Goal: Task Accomplishment & Management: Complete application form

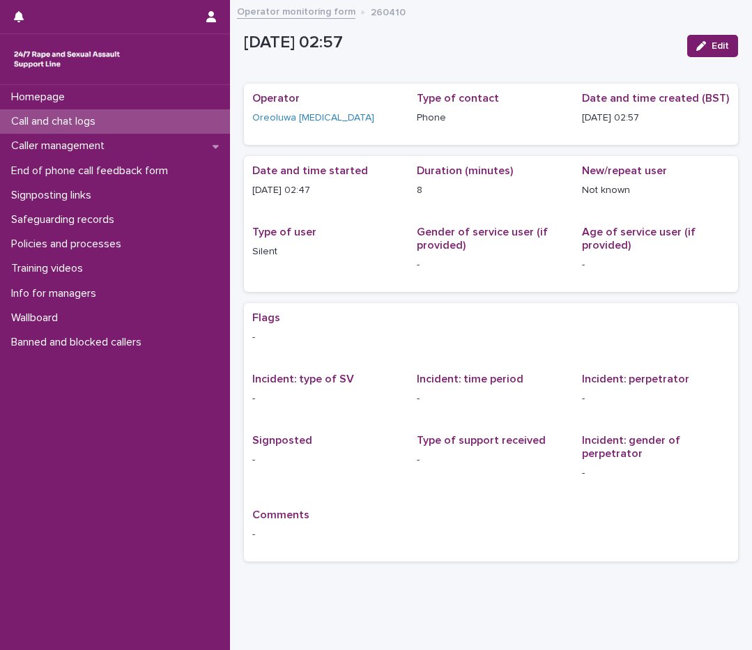
click at [102, 116] on p "Call and chat logs" at bounding box center [56, 121] width 101 height 13
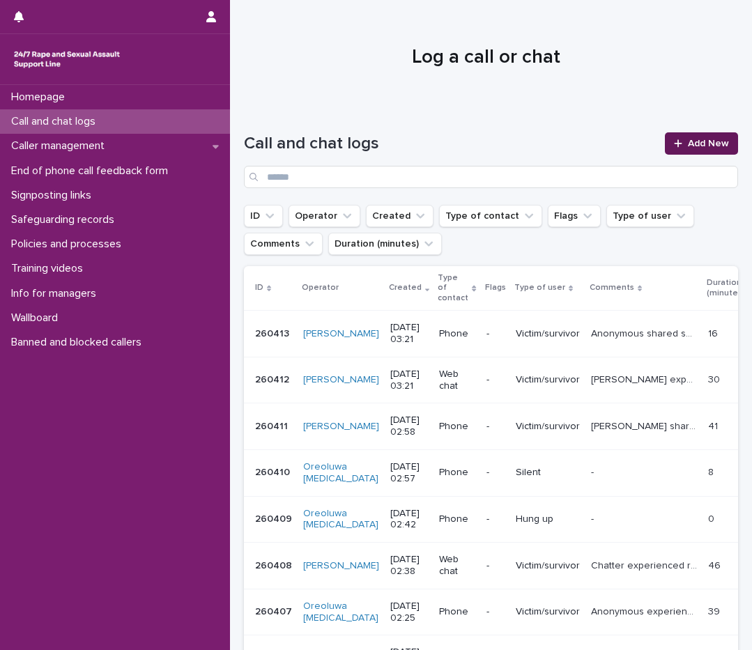
click at [690, 142] on span "Add New" at bounding box center [708, 144] width 41 height 10
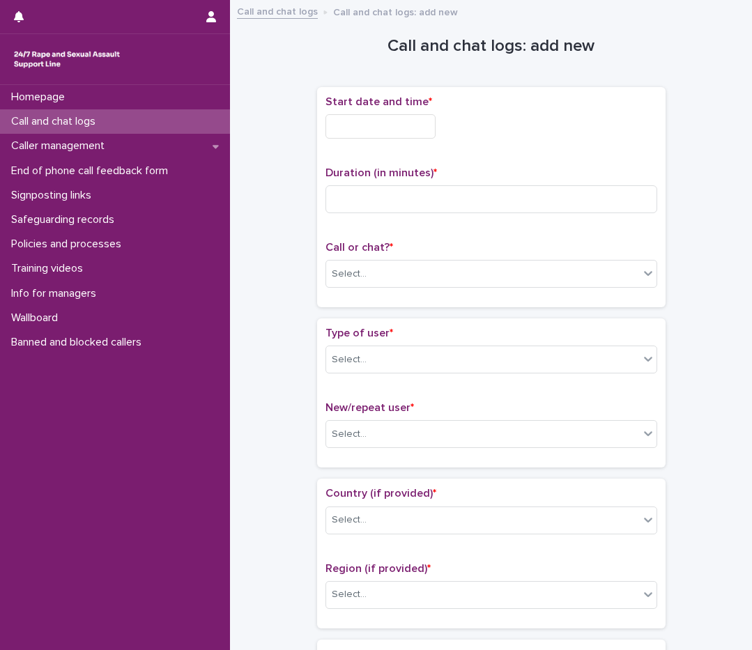
click at [419, 130] on input "text" at bounding box center [380, 126] width 110 height 24
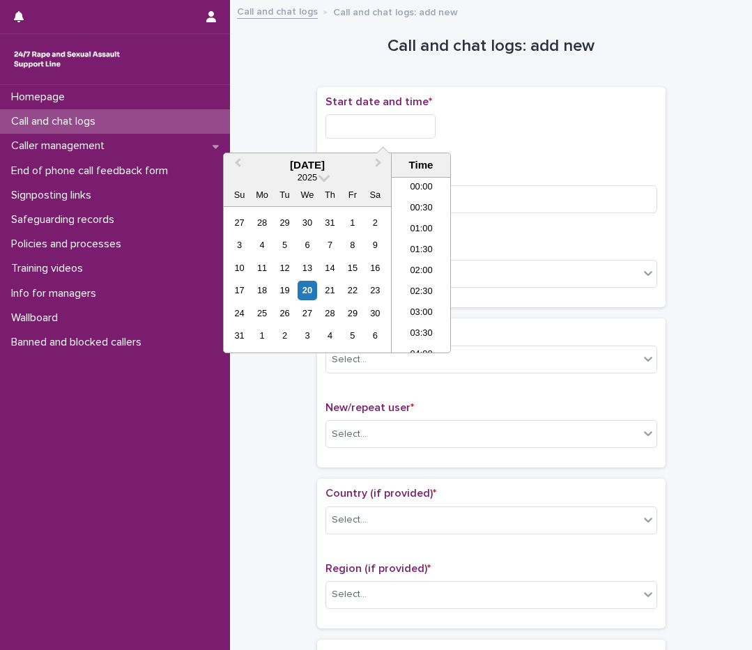
scroll to position [49, 0]
click at [412, 265] on li "03:00" at bounding box center [421, 264] width 59 height 21
click at [411, 125] on input "**********" at bounding box center [380, 126] width 110 height 24
type input "**********"
click at [490, 194] on input at bounding box center [491, 199] width 332 height 28
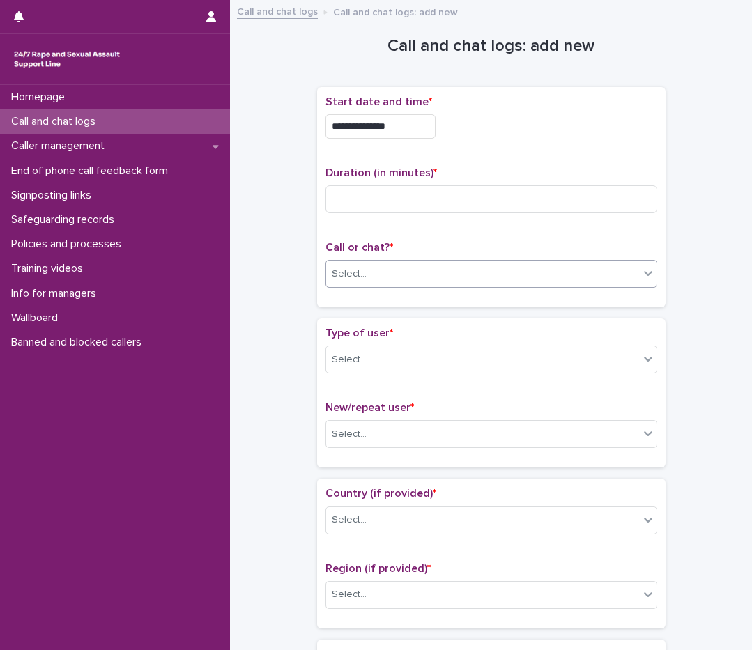
click at [465, 263] on div "Select..." at bounding box center [482, 274] width 313 height 23
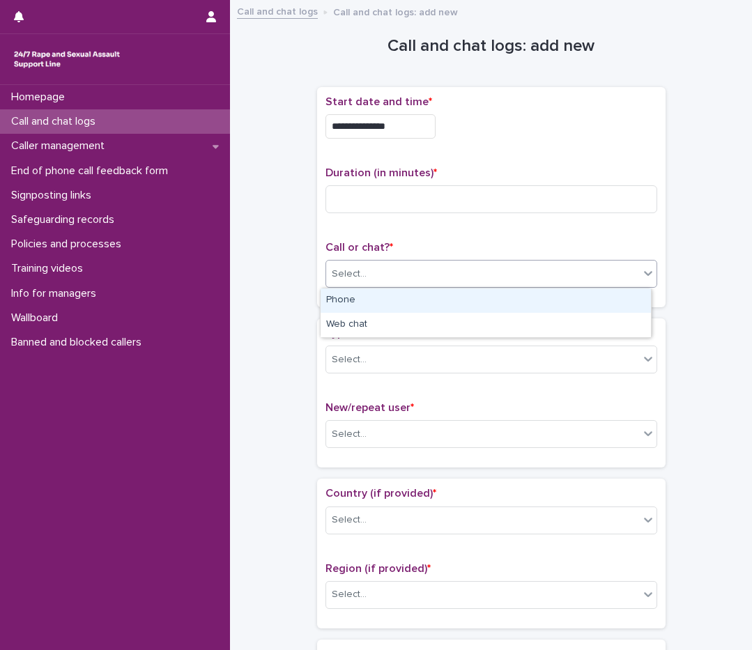
click at [443, 295] on div "Phone" at bounding box center [485, 300] width 330 height 24
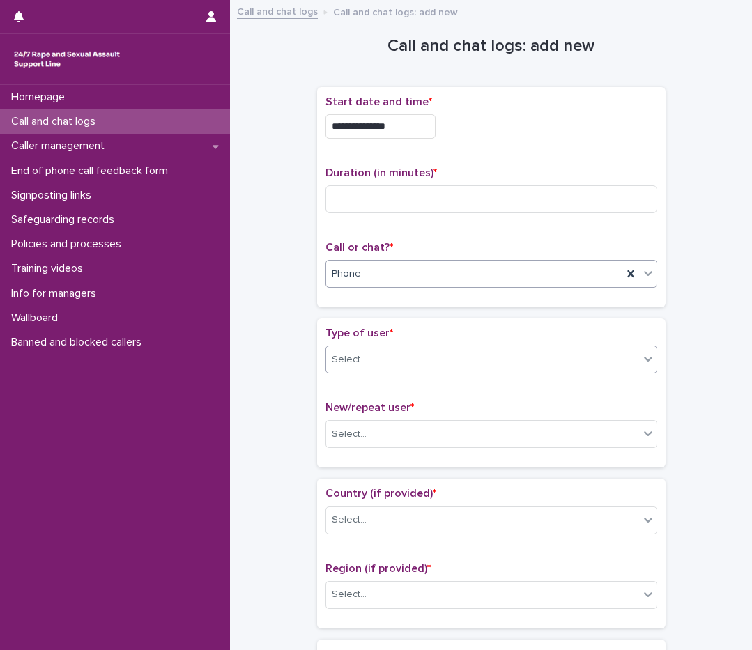
click at [420, 363] on div "Select..." at bounding box center [482, 359] width 313 height 23
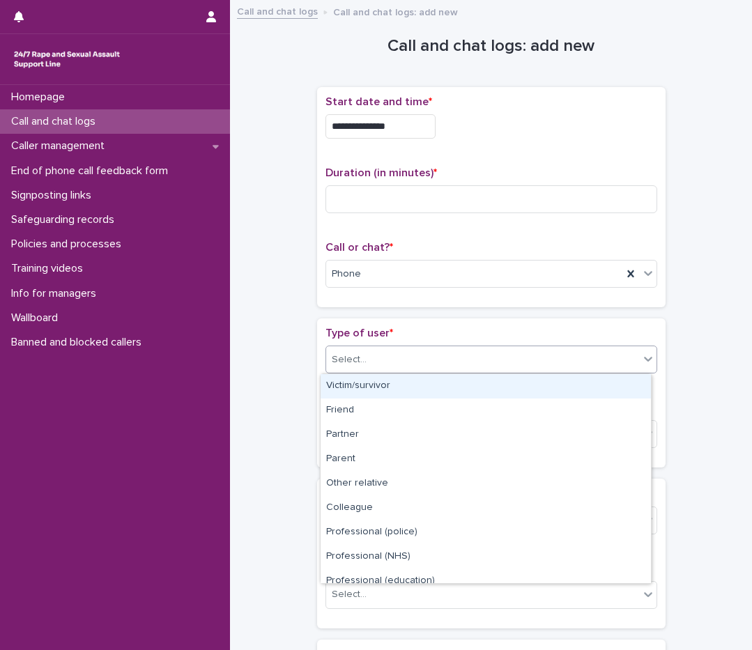
click at [414, 389] on div "Victim/survivor" at bounding box center [485, 386] width 330 height 24
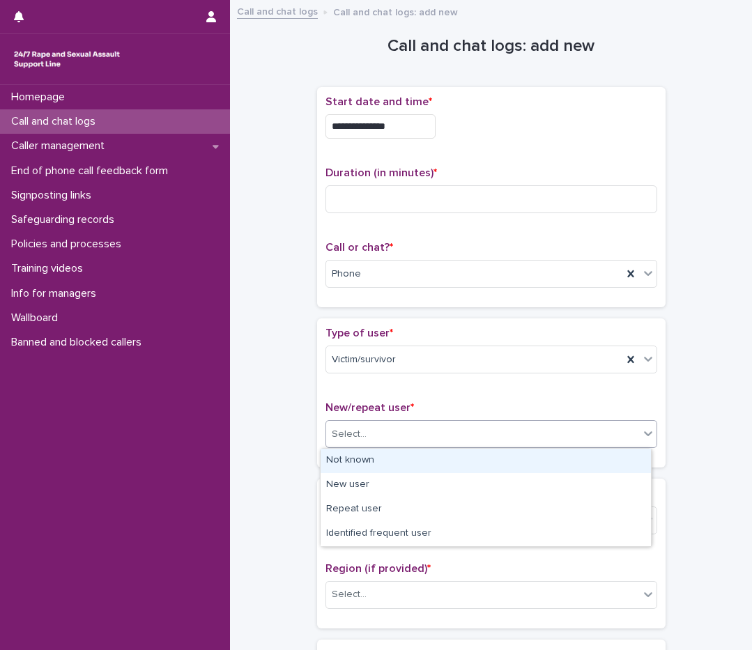
click at [393, 434] on div "Select..." at bounding box center [482, 434] width 313 height 23
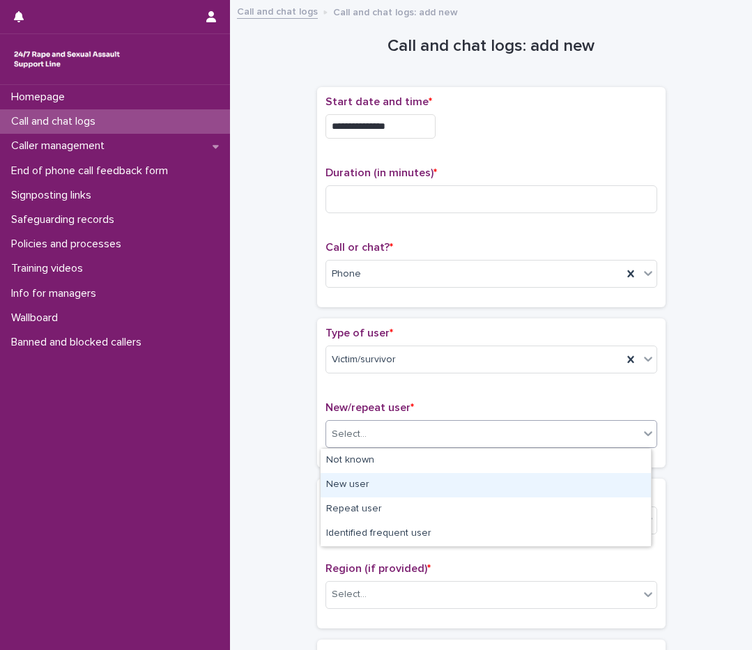
click at [376, 490] on div "New user" at bounding box center [485, 485] width 330 height 24
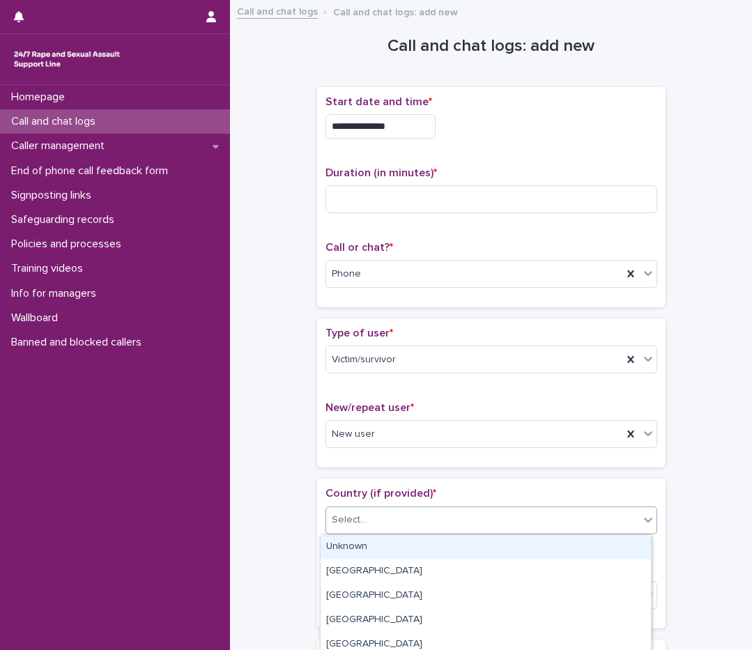
click at [359, 513] on div "Select..." at bounding box center [482, 520] width 313 height 23
click at [352, 544] on div "Unknown" at bounding box center [485, 547] width 330 height 24
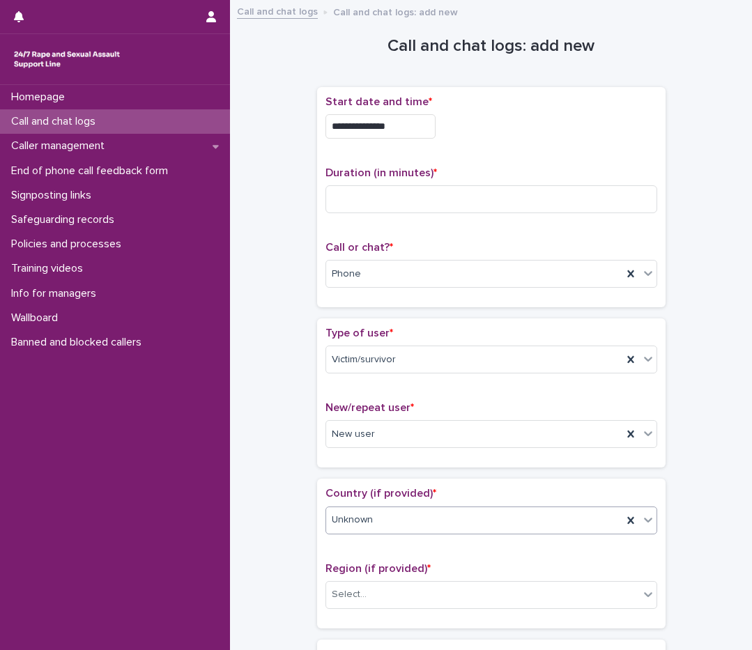
scroll to position [209, 0]
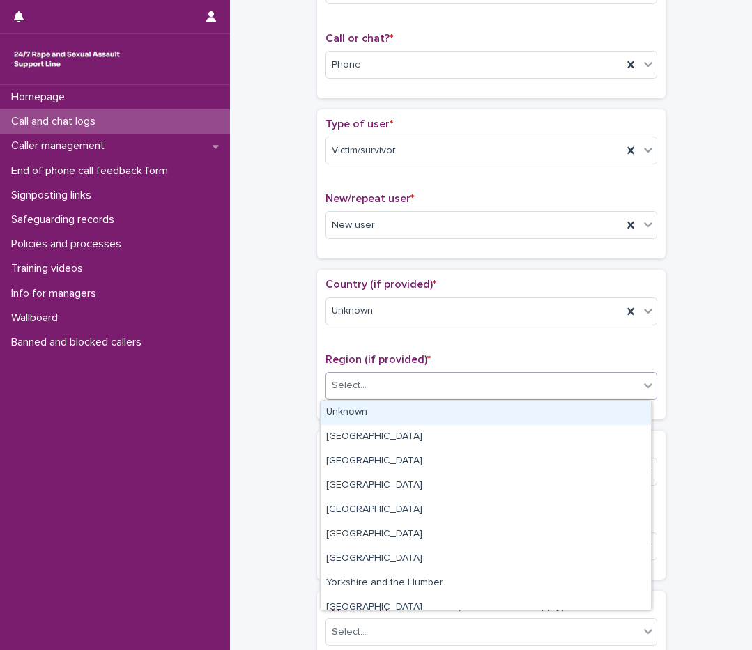
click at [405, 377] on div "Select..." at bounding box center [482, 385] width 313 height 23
click at [392, 418] on div "Unknown" at bounding box center [485, 413] width 330 height 24
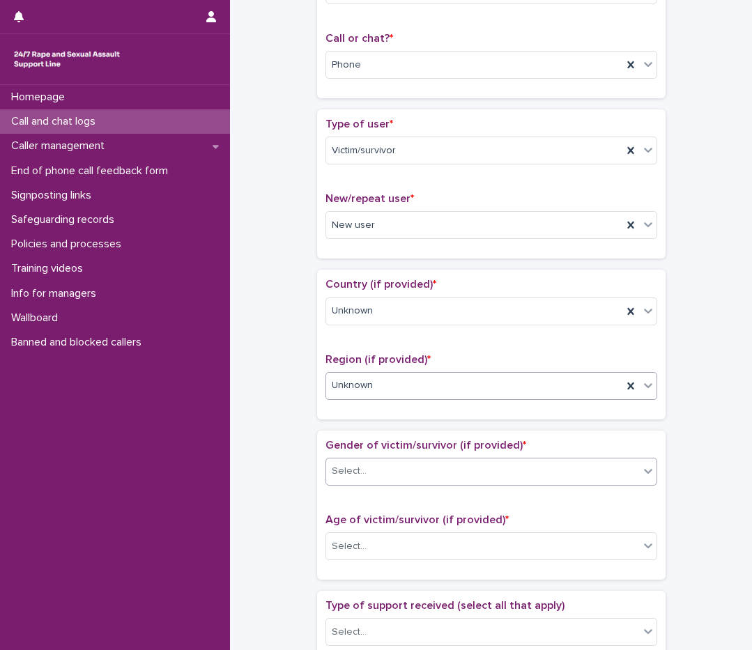
click at [380, 466] on div "Select..." at bounding box center [482, 471] width 313 height 23
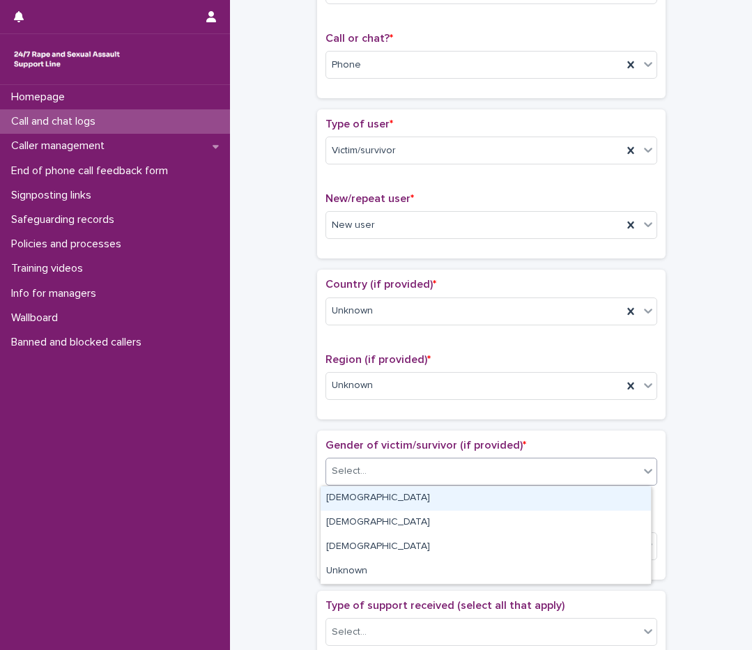
click at [364, 500] on div "[DEMOGRAPHIC_DATA]" at bounding box center [485, 498] width 330 height 24
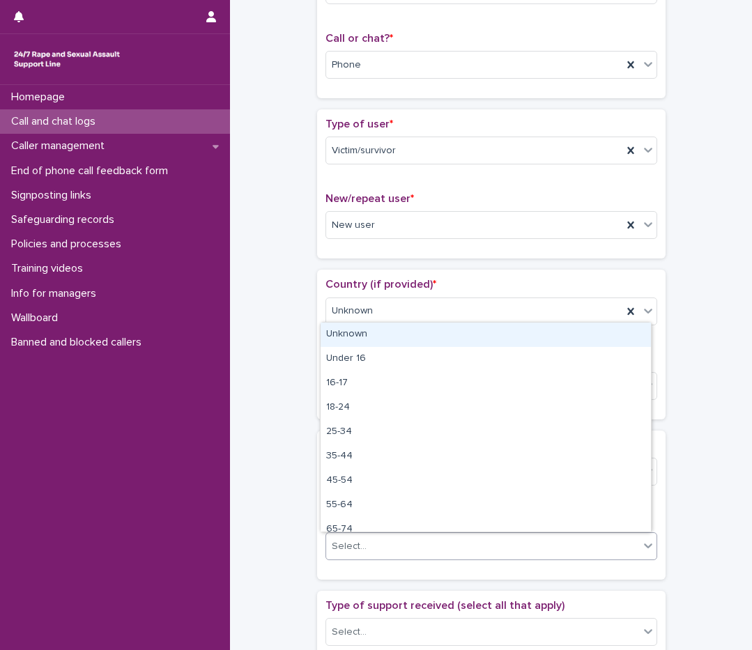
click at [345, 552] on div "Select..." at bounding box center [349, 546] width 35 height 15
click at [391, 345] on div "Unknown" at bounding box center [485, 335] width 330 height 24
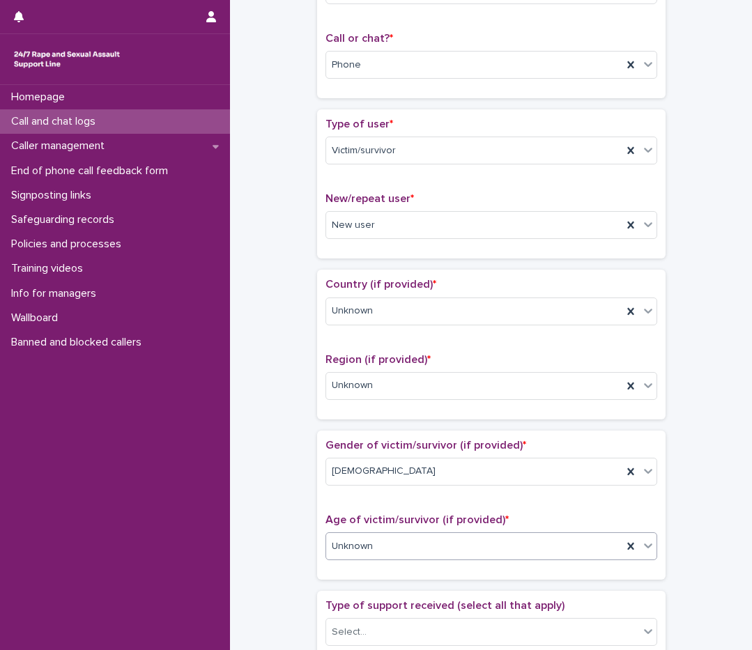
scroll to position [488, 0]
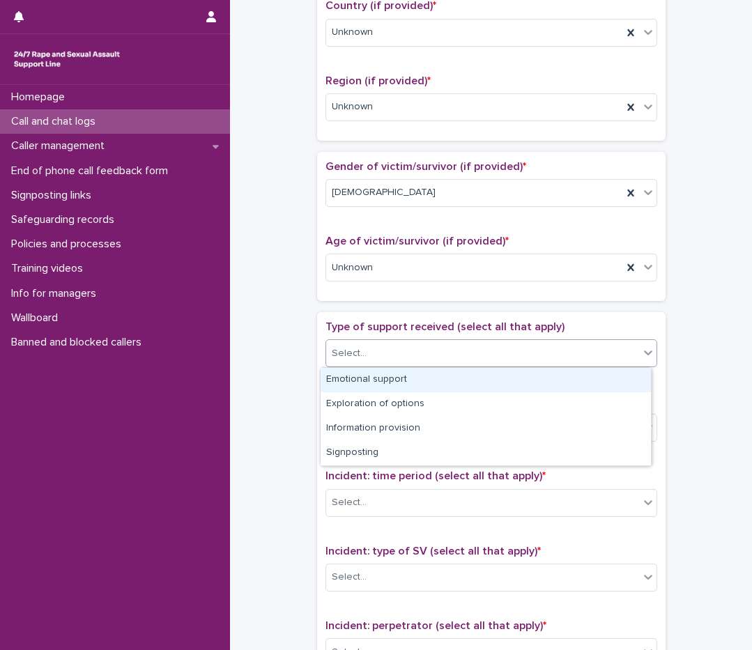
click at [405, 364] on div "Select..." at bounding box center [482, 353] width 313 height 23
click at [405, 381] on div "Emotional support" at bounding box center [485, 380] width 330 height 24
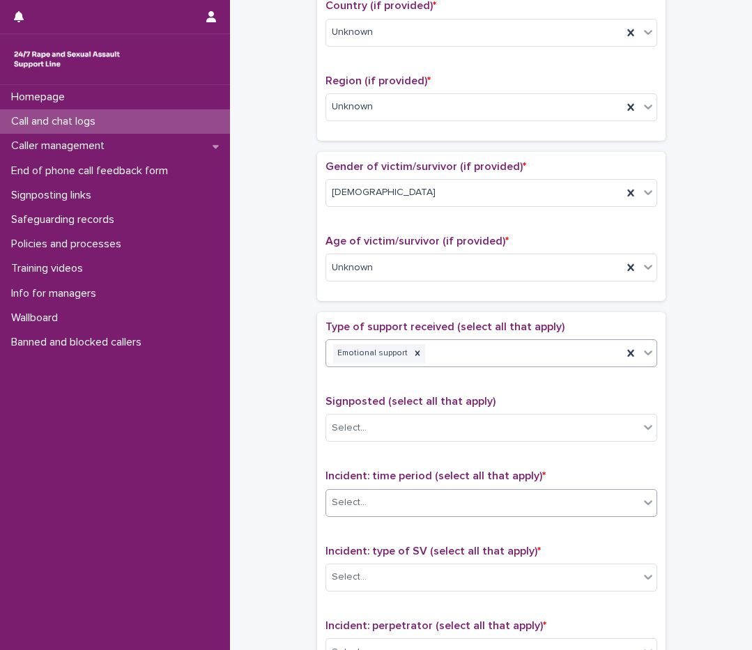
click at [364, 506] on div "Select..." at bounding box center [482, 502] width 313 height 23
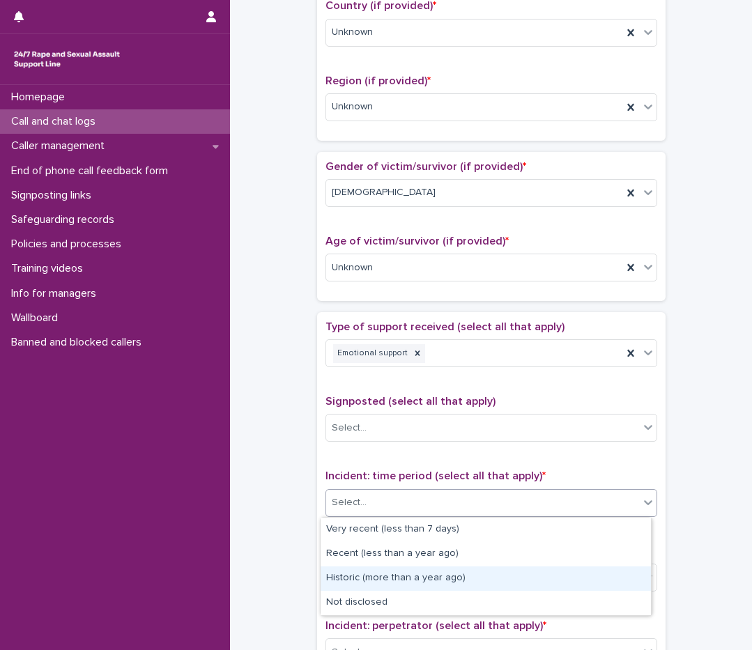
click at [382, 577] on div "Historic (more than a year ago)" at bounding box center [485, 578] width 330 height 24
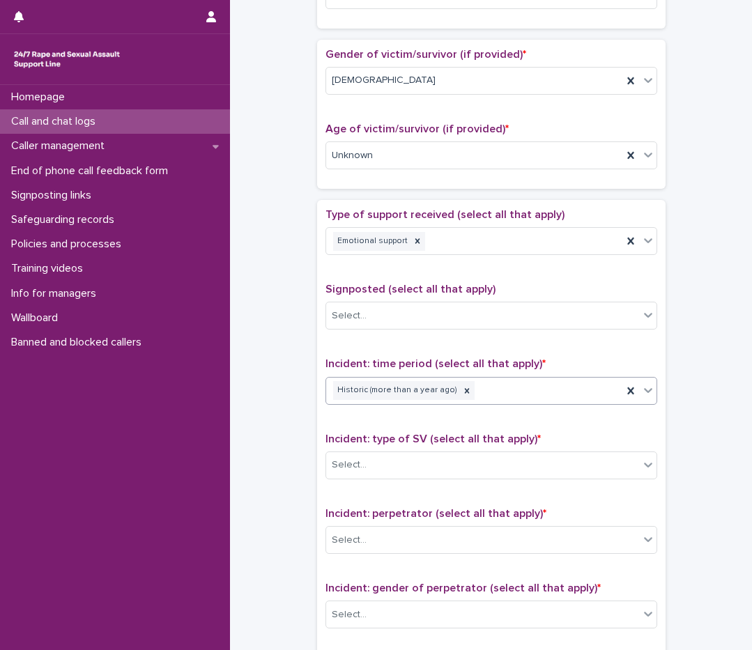
scroll to position [627, 0]
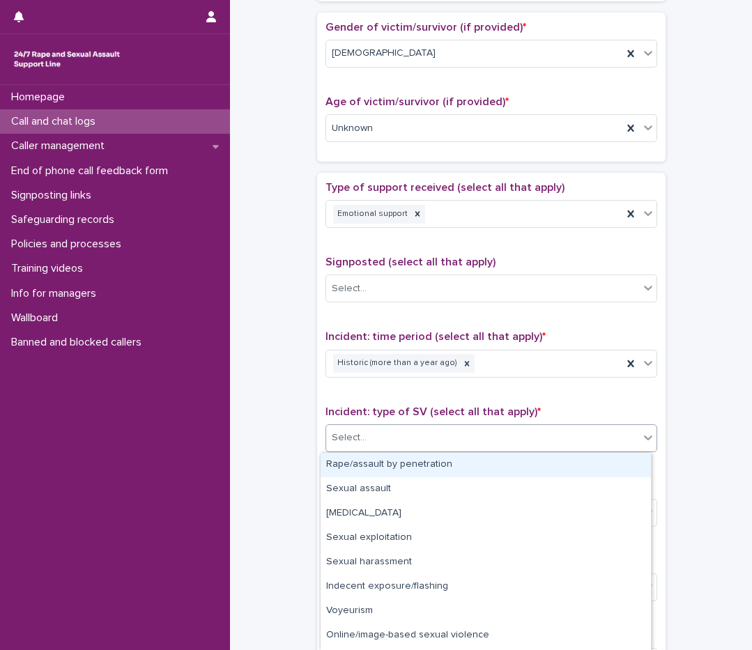
click at [392, 440] on div "Select..." at bounding box center [482, 437] width 313 height 23
click at [425, 471] on div "Rape/assault by penetration" at bounding box center [485, 465] width 330 height 24
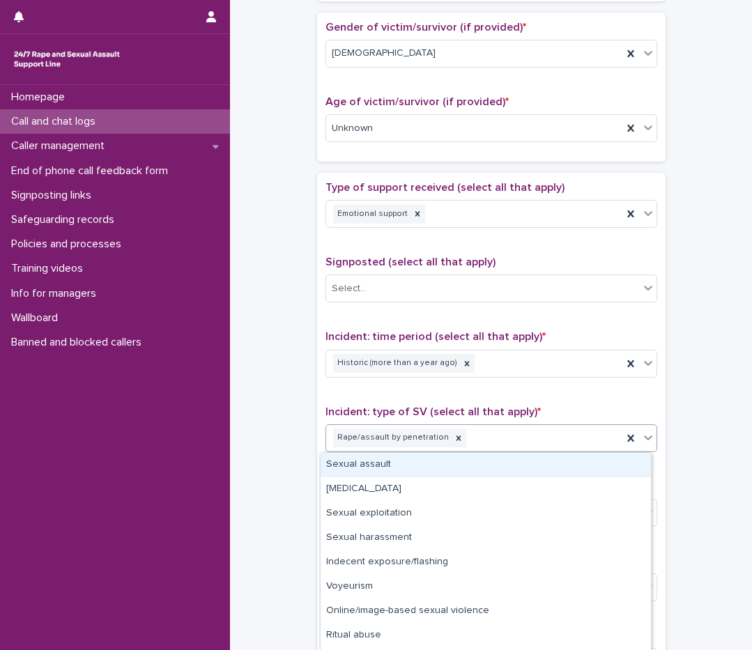
click at [644, 440] on icon at bounding box center [648, 438] width 14 height 14
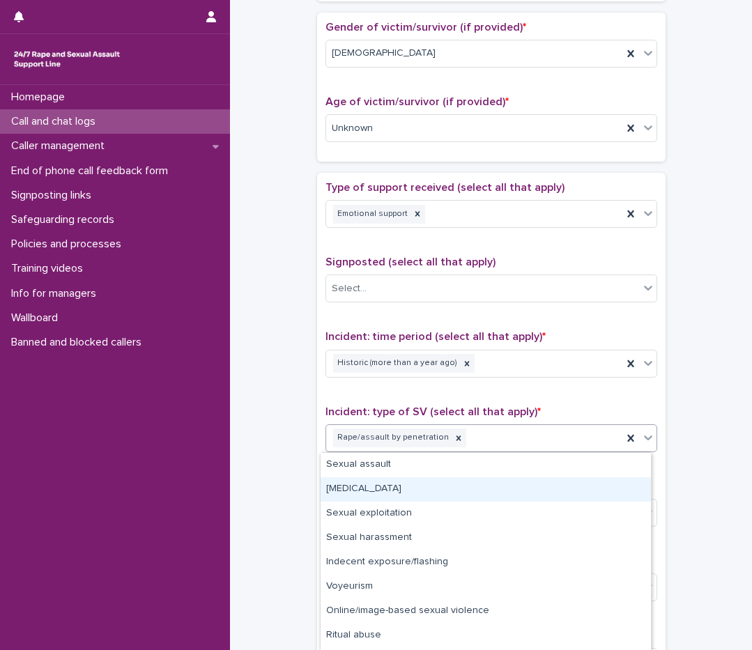
click at [396, 487] on div "[MEDICAL_DATA]" at bounding box center [485, 489] width 330 height 24
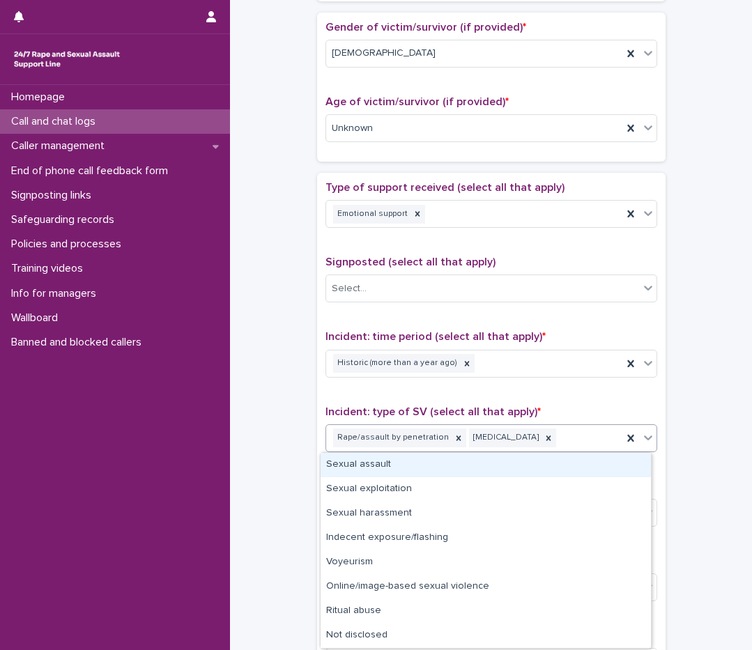
click at [649, 442] on icon at bounding box center [648, 438] width 14 height 14
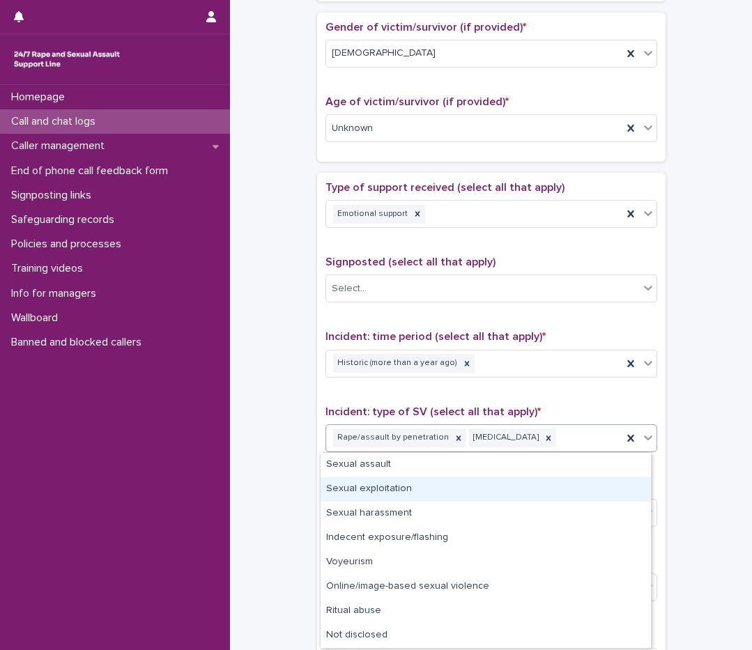
click at [451, 488] on div "Sexual exploitation" at bounding box center [485, 489] width 330 height 24
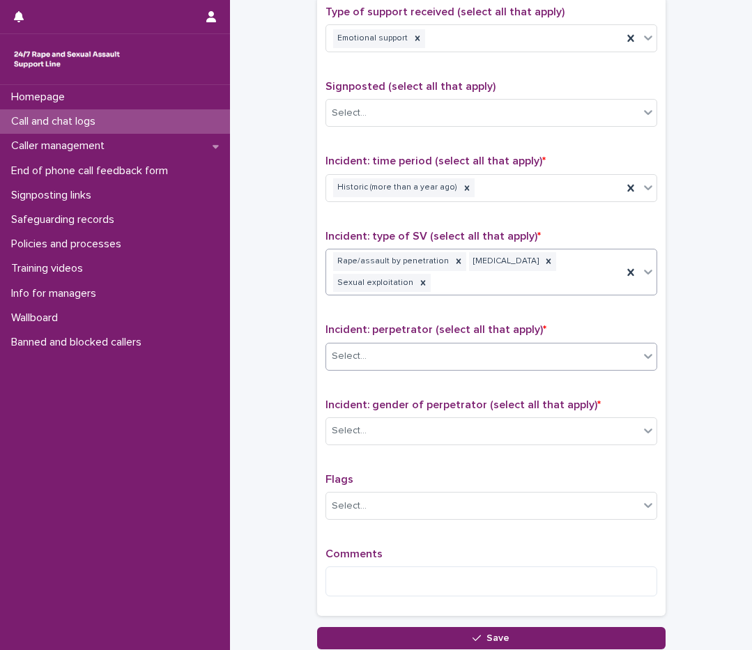
scroll to position [846, 0]
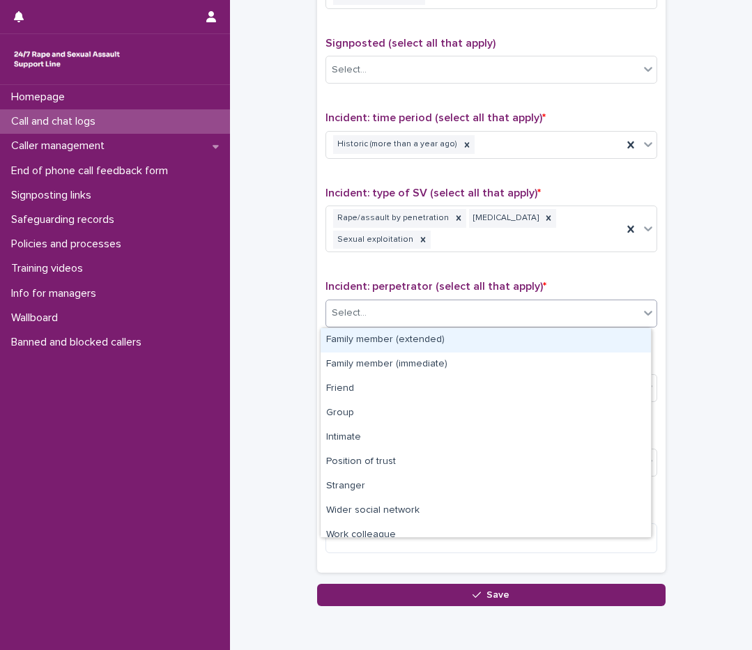
click at [401, 311] on div "Select..." at bounding box center [482, 313] width 313 height 23
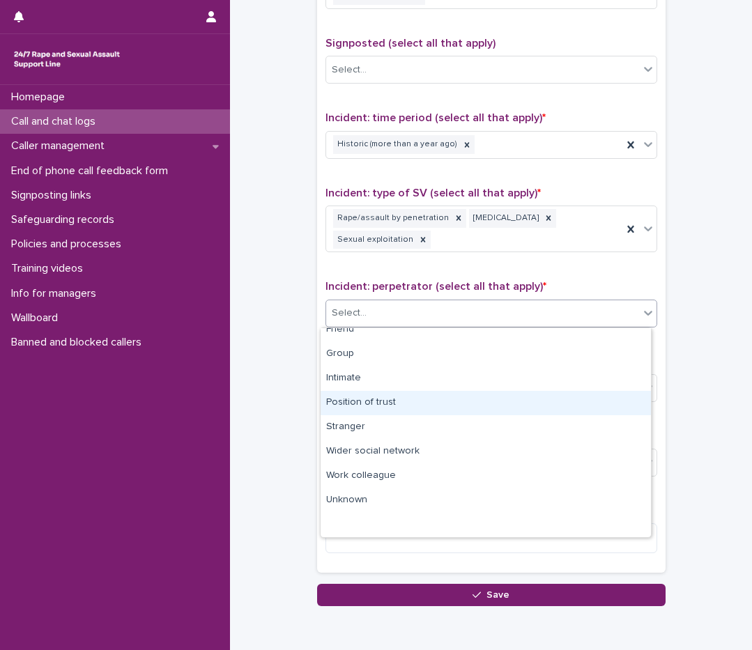
scroll to position [0, 0]
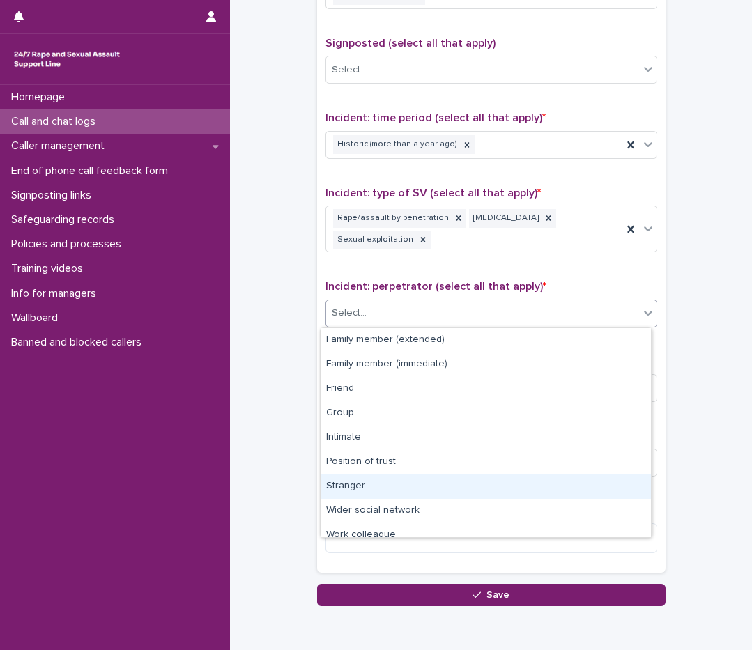
click at [361, 490] on div "Stranger" at bounding box center [485, 486] width 330 height 24
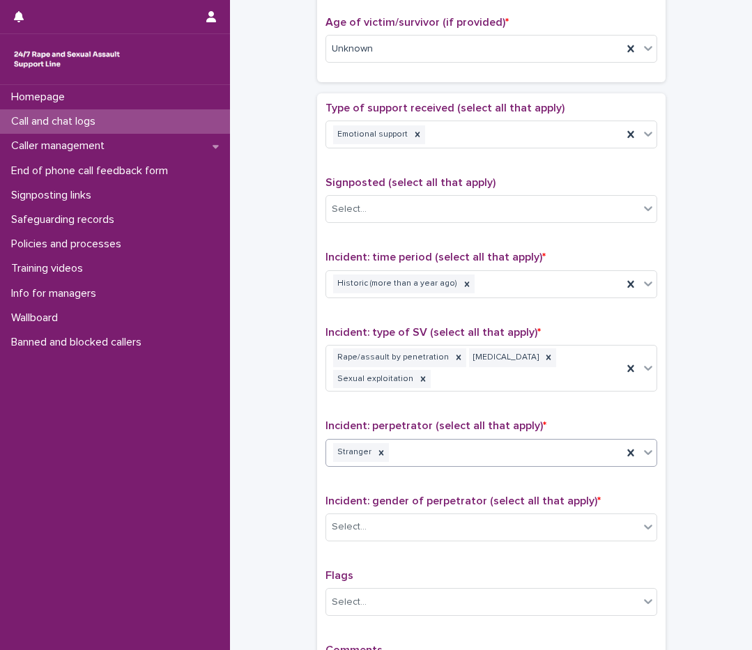
scroll to position [911, 0]
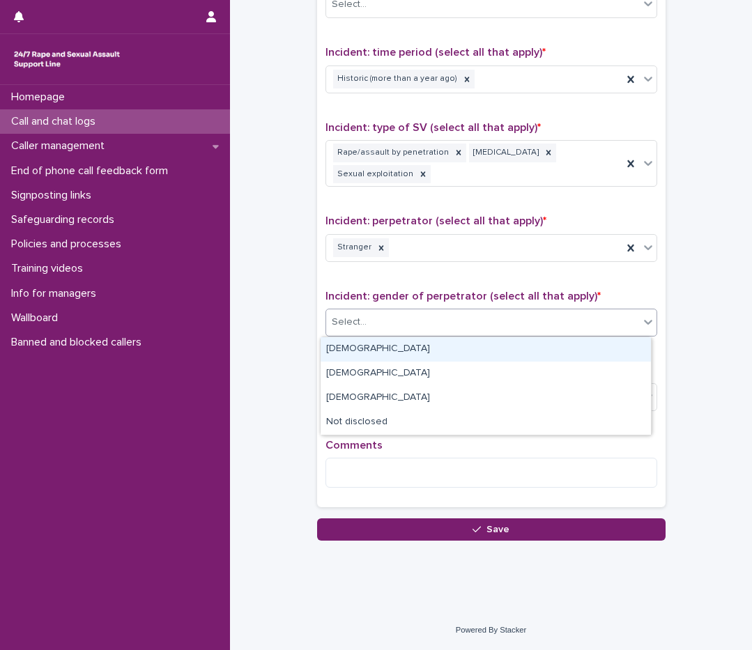
click at [373, 320] on div "Select..." at bounding box center [482, 322] width 313 height 23
click at [370, 341] on div "[DEMOGRAPHIC_DATA]" at bounding box center [485, 349] width 330 height 24
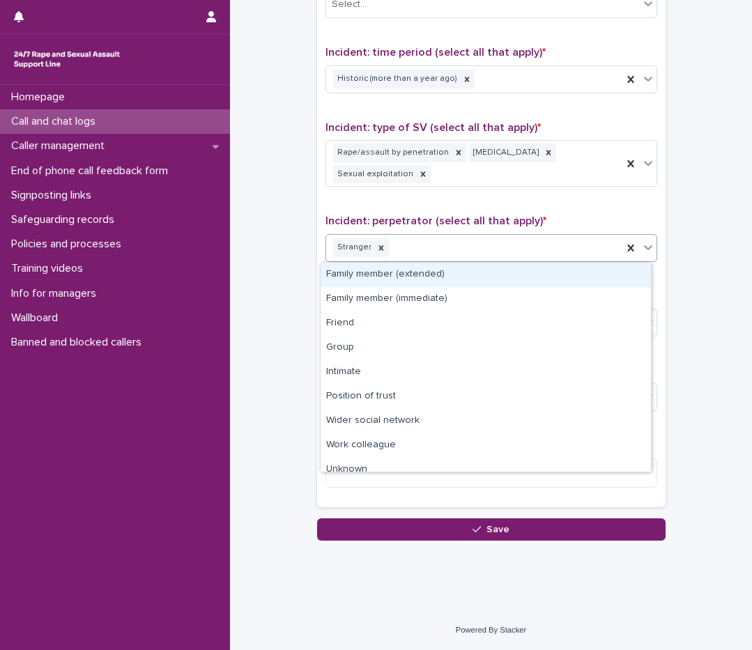
click at [641, 247] on icon at bounding box center [648, 247] width 14 height 14
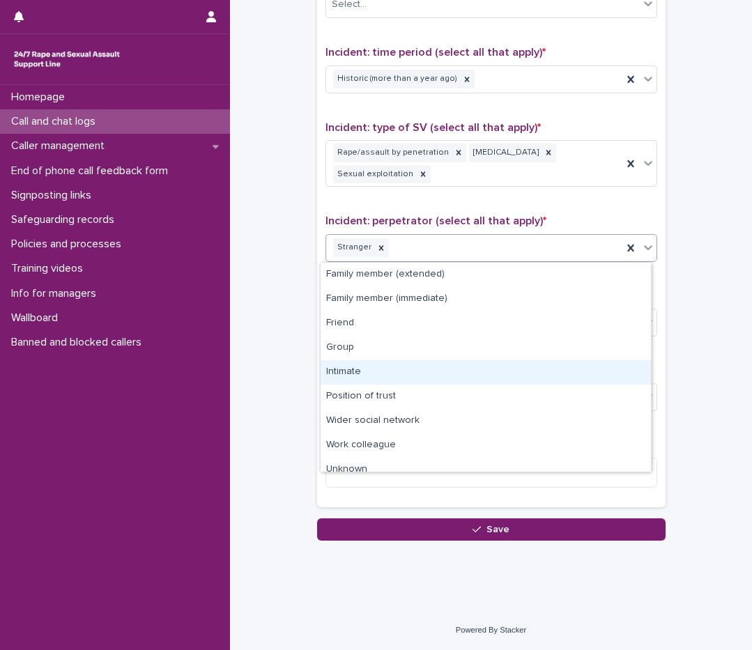
click at [362, 367] on div "Intimate" at bounding box center [485, 372] width 330 height 24
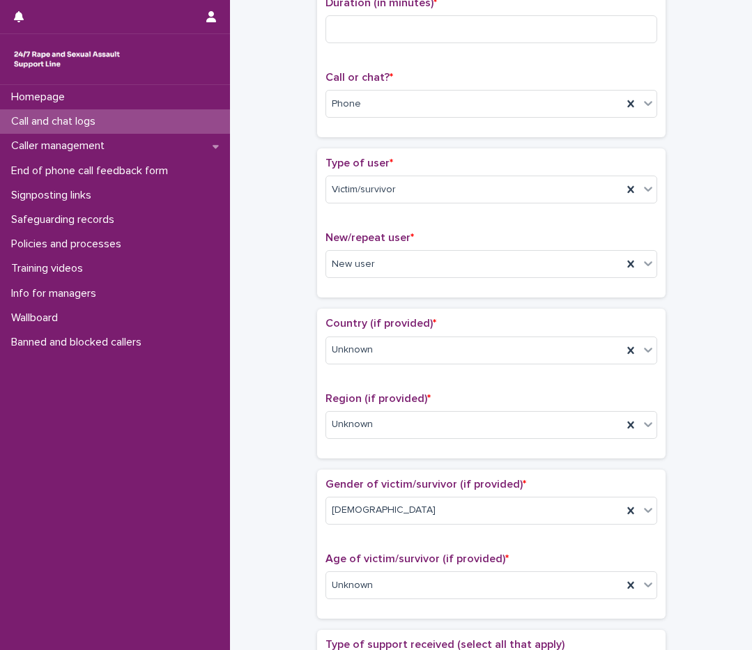
scroll to position [0, 0]
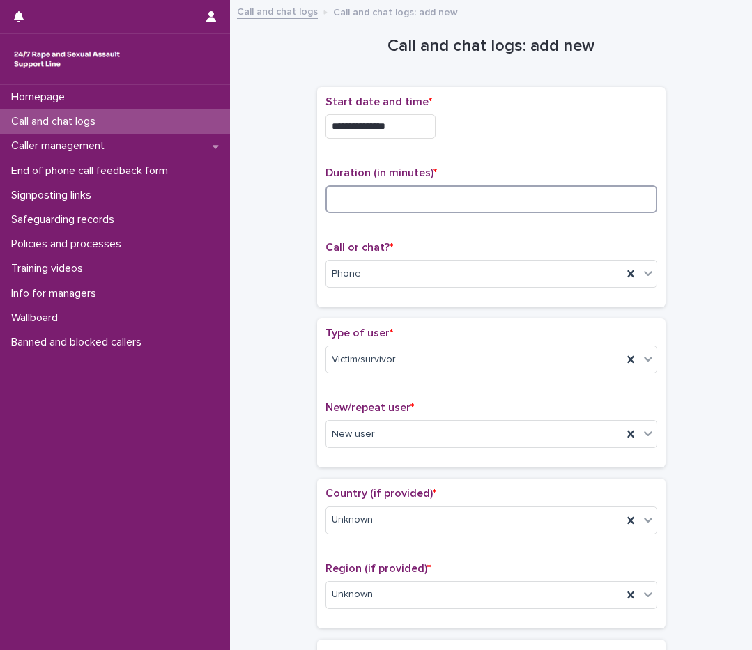
click at [494, 194] on input at bounding box center [491, 199] width 332 height 28
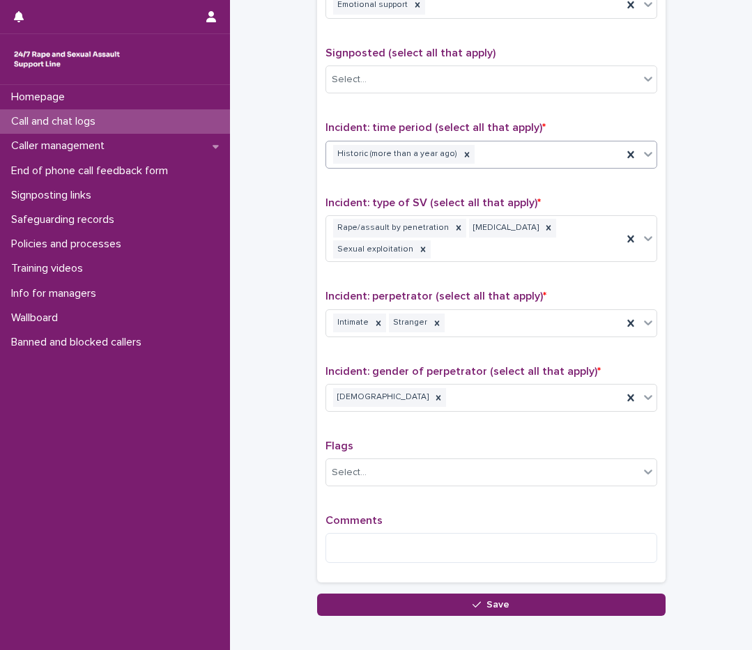
scroll to position [911, 0]
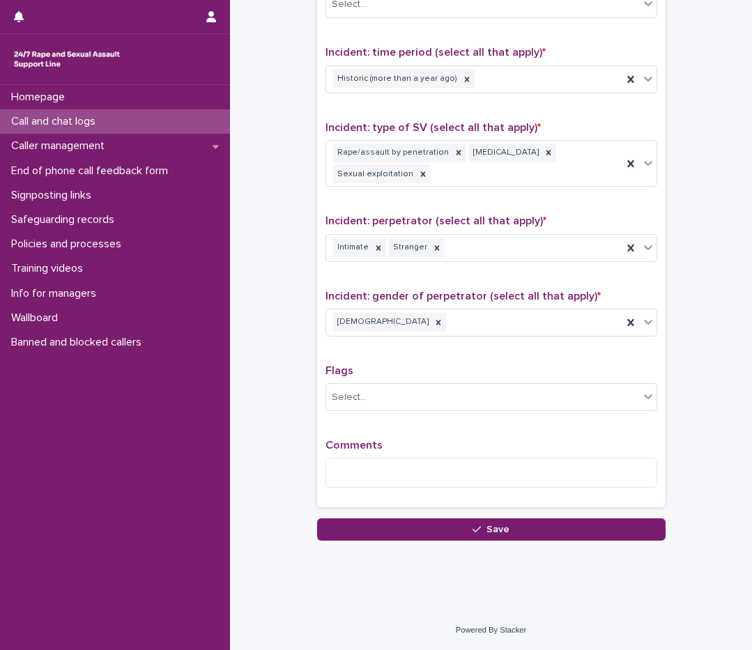
type input "**"
click at [442, 480] on textarea at bounding box center [491, 473] width 332 height 30
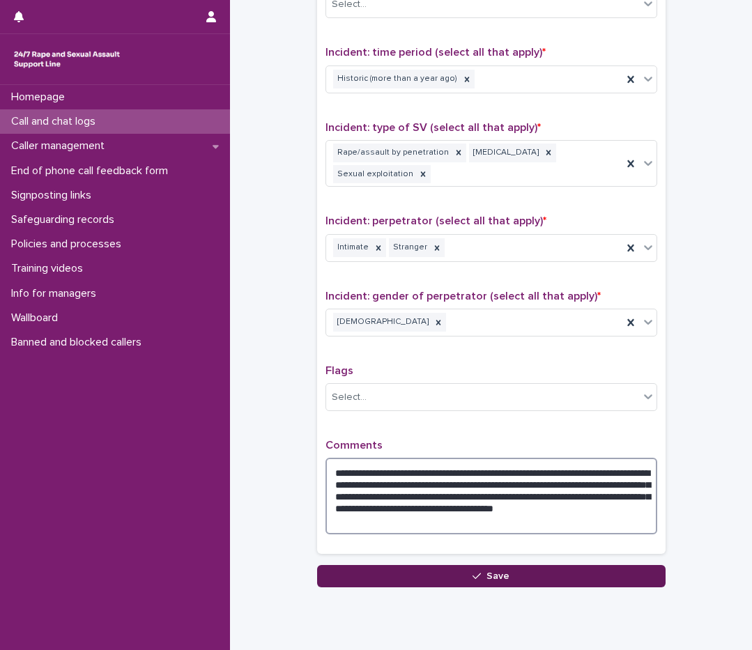
type textarea "**********"
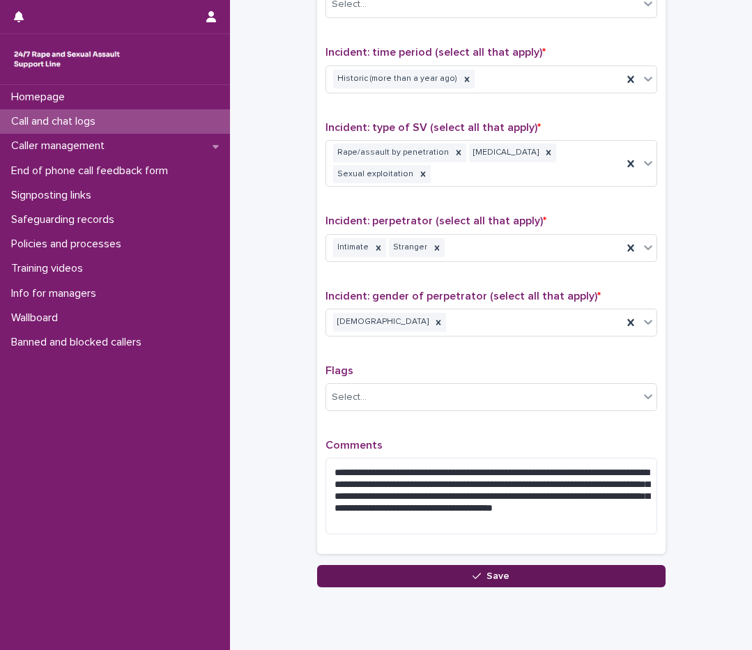
click at [474, 575] on icon "button" at bounding box center [476, 576] width 8 height 6
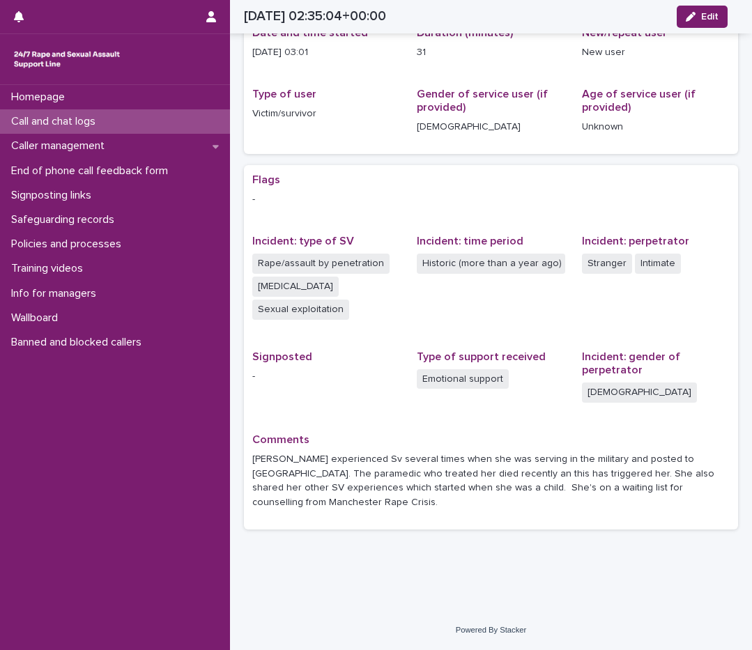
scroll to position [123, 0]
